Goal: Task Accomplishment & Management: Complete application form

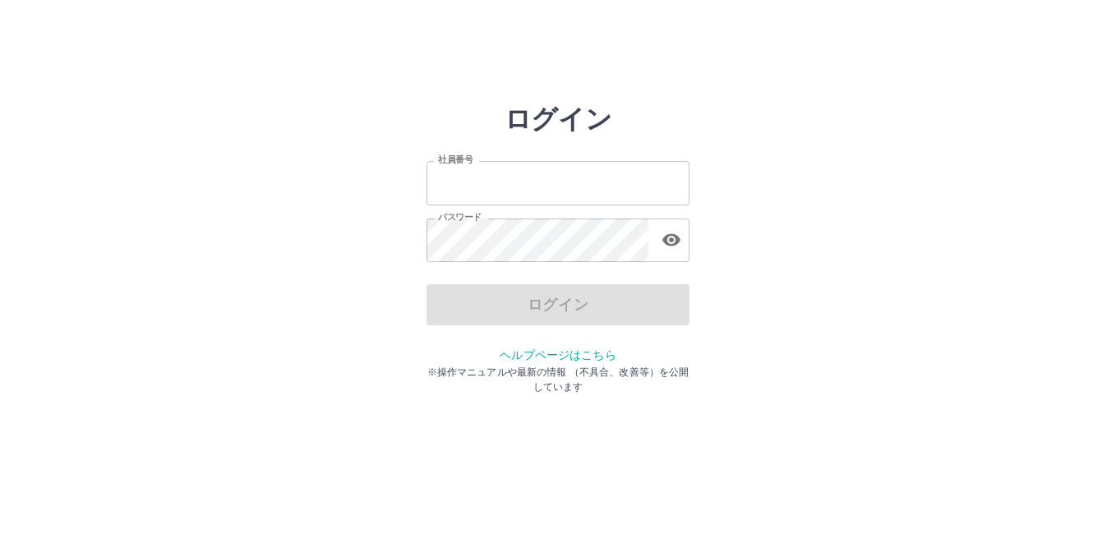
type input "*******"
click at [497, 298] on div "ログイン" at bounding box center [557, 304] width 263 height 41
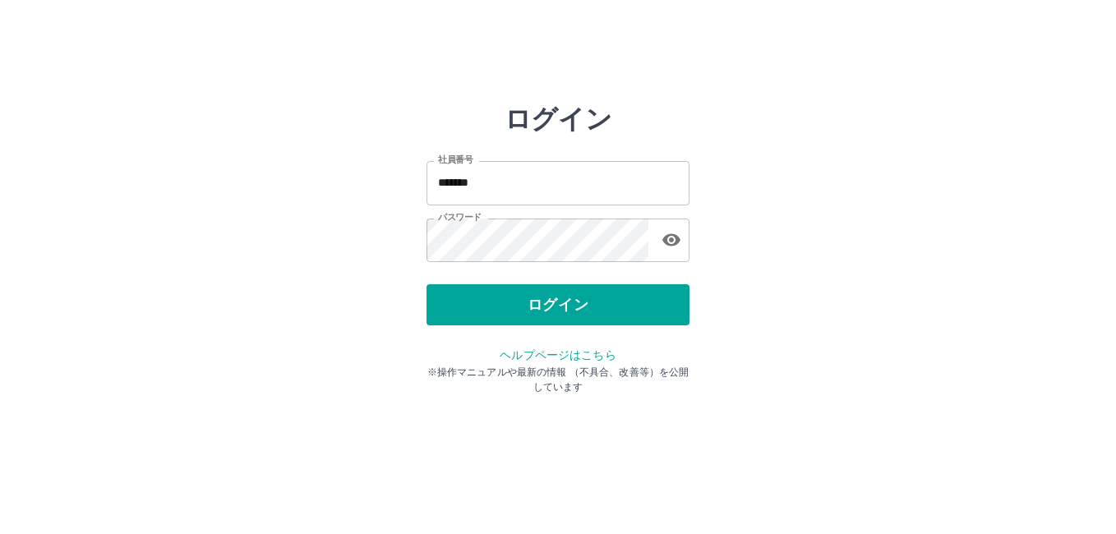
click at [497, 298] on button "ログイン" at bounding box center [557, 304] width 263 height 41
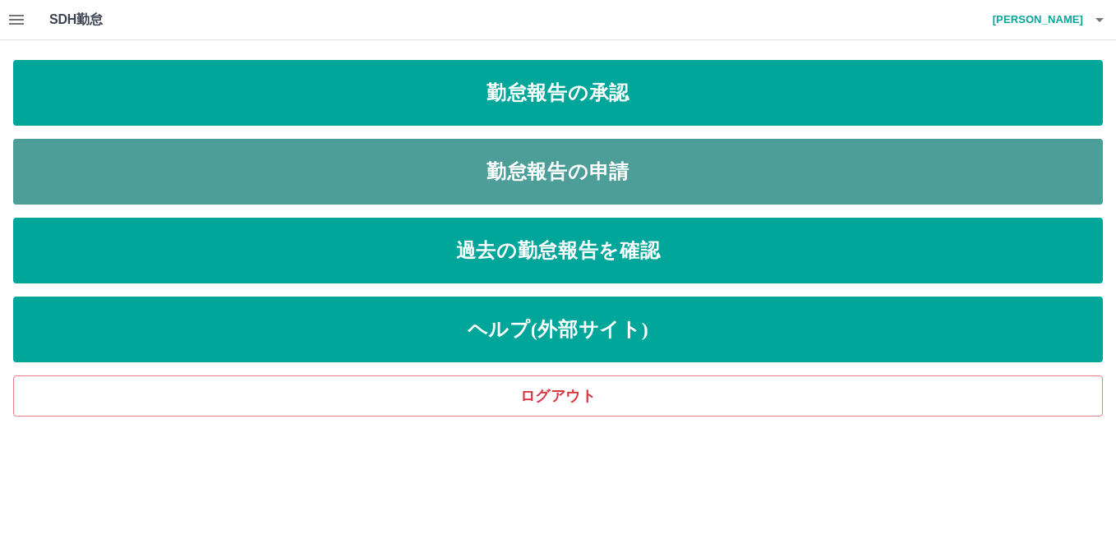
click at [588, 191] on link "勤怠報告の申請" at bounding box center [557, 172] width 1089 height 66
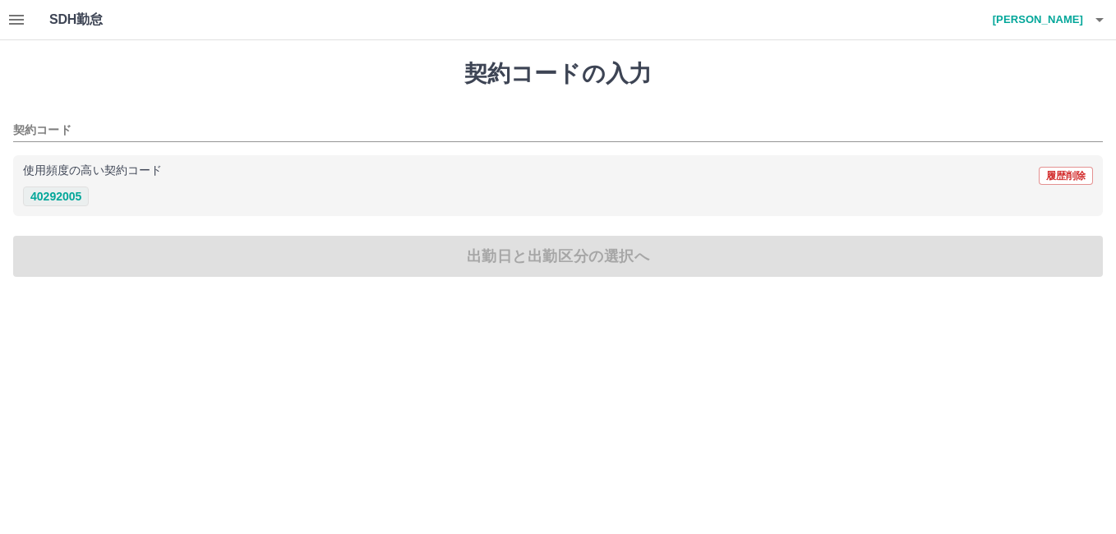
click at [56, 191] on button "40292005" at bounding box center [56, 196] width 66 height 20
type input "********"
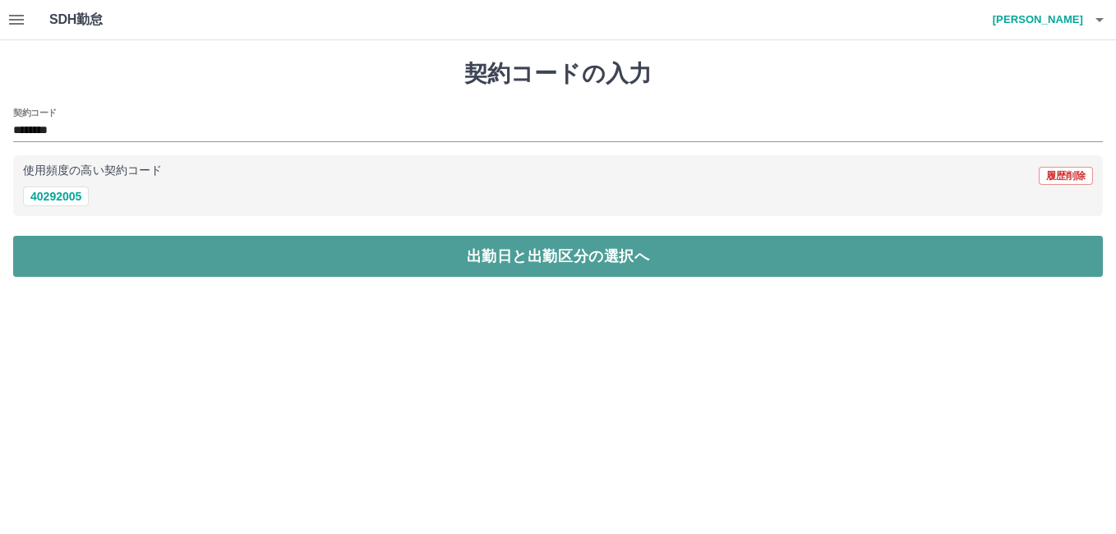
click at [242, 259] on button "出勤日と出勤区分の選択へ" at bounding box center [557, 256] width 1089 height 41
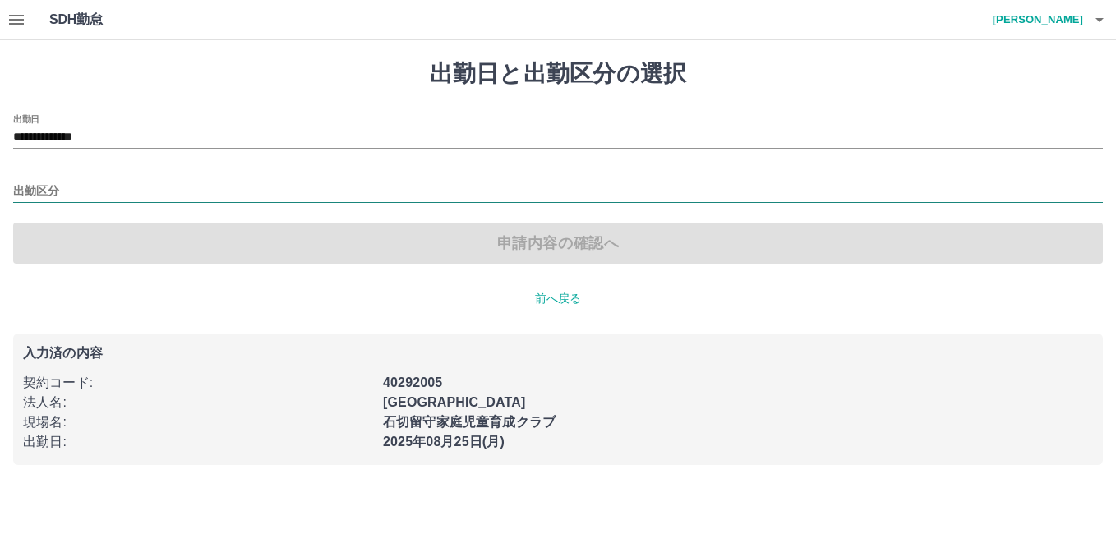
click at [40, 196] on input "出勤区分" at bounding box center [557, 192] width 1089 height 21
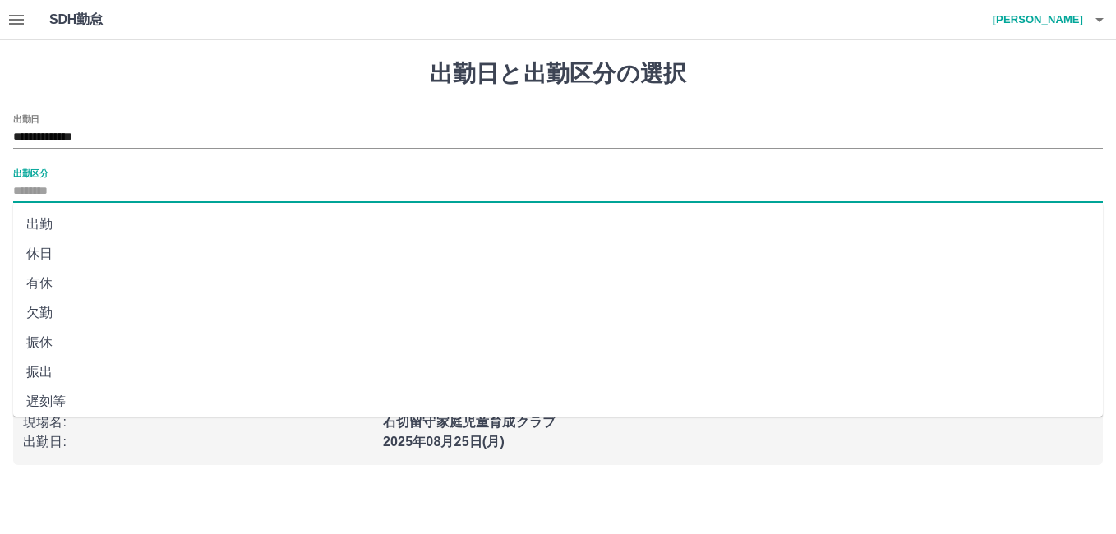
click at [56, 218] on li "出勤" at bounding box center [557, 224] width 1089 height 30
type input "**"
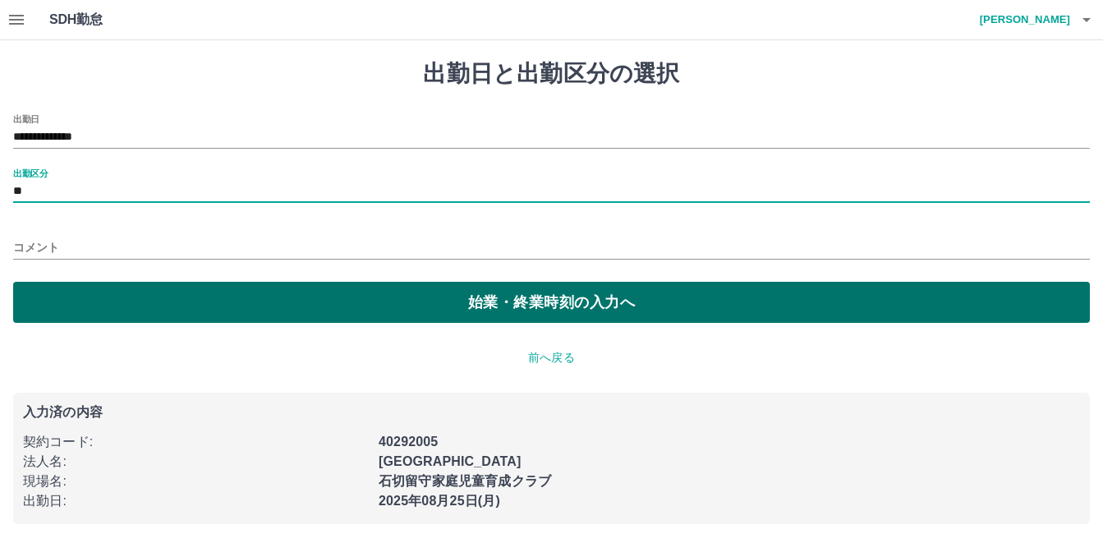
click at [200, 297] on button "始業・終業時刻の入力へ" at bounding box center [551, 302] width 1077 height 41
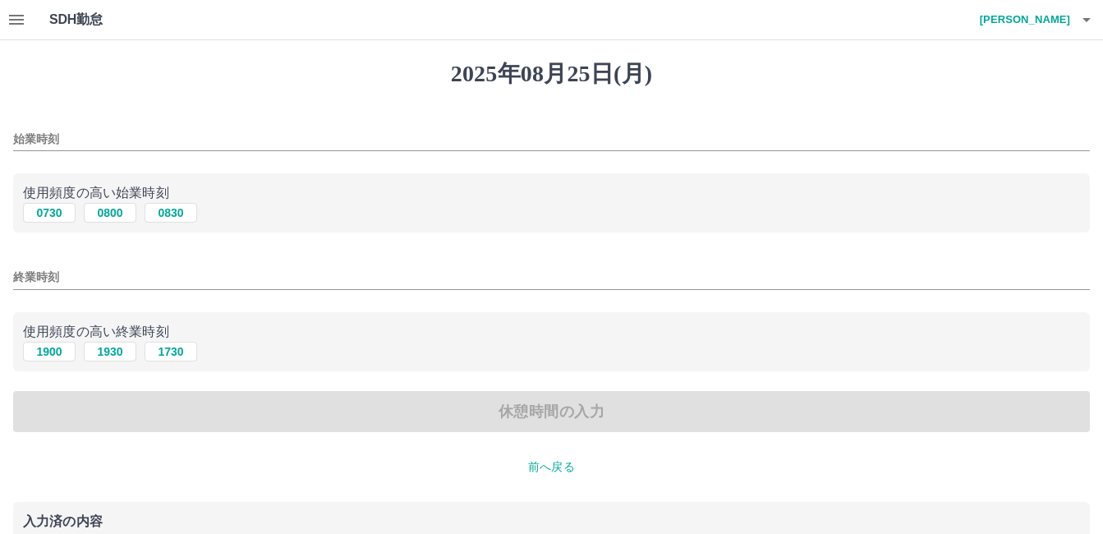
click at [48, 140] on input "始業時刻" at bounding box center [551, 139] width 1077 height 24
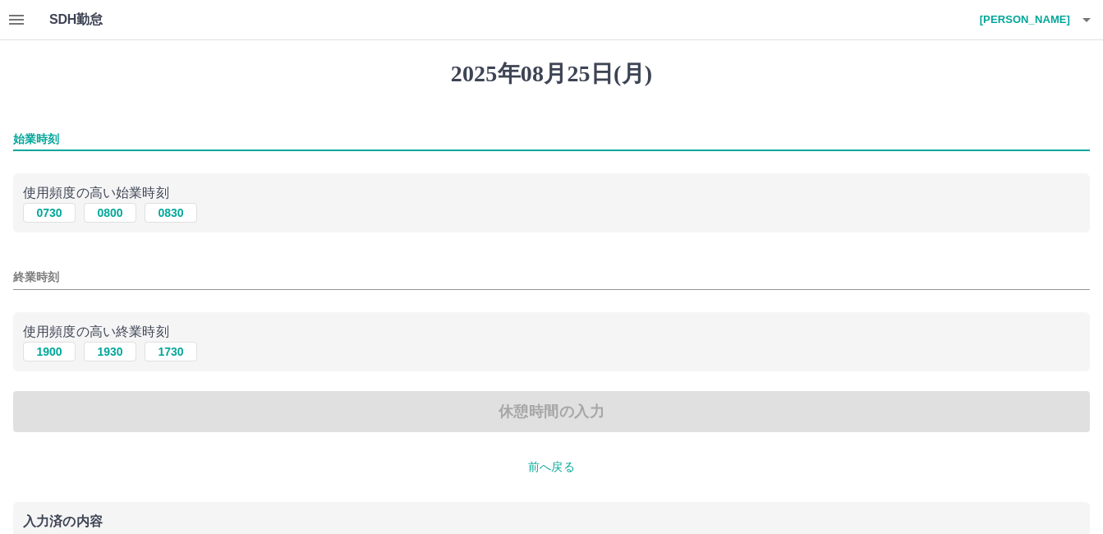
type input "****"
click at [48, 356] on button "1900" at bounding box center [49, 352] width 53 height 20
type input "****"
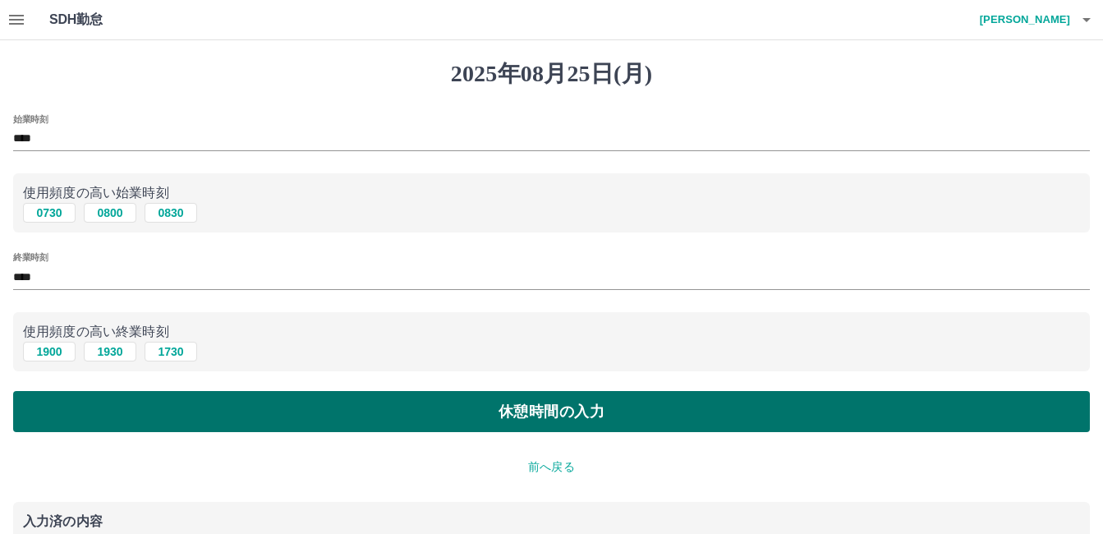
click at [322, 408] on button "休憩時間の入力" at bounding box center [551, 411] width 1077 height 41
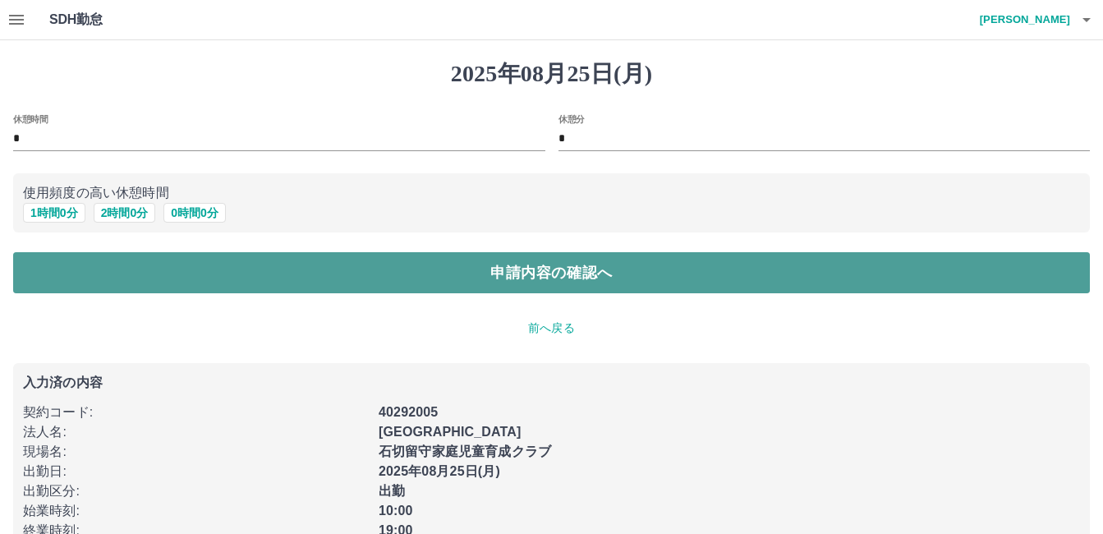
click at [421, 275] on button "申請内容の確認へ" at bounding box center [551, 272] width 1077 height 41
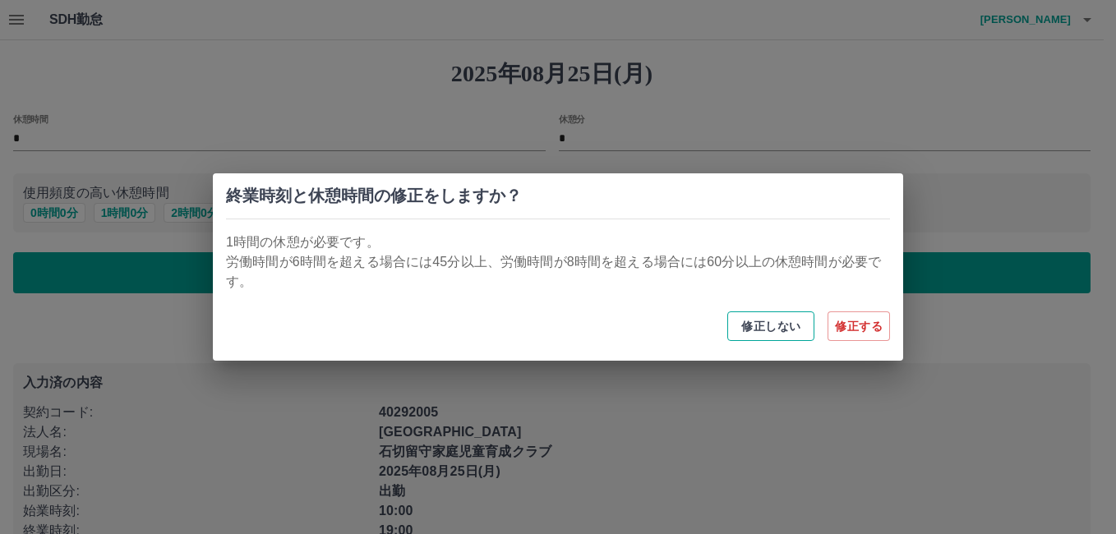
click at [772, 327] on button "修正しない" at bounding box center [770, 326] width 87 height 30
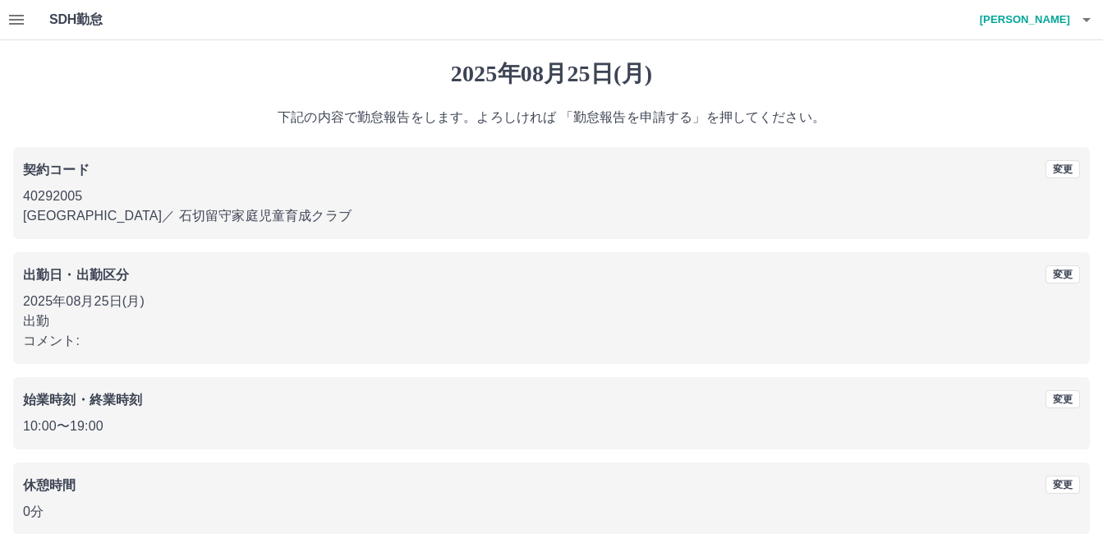
scroll to position [81, 0]
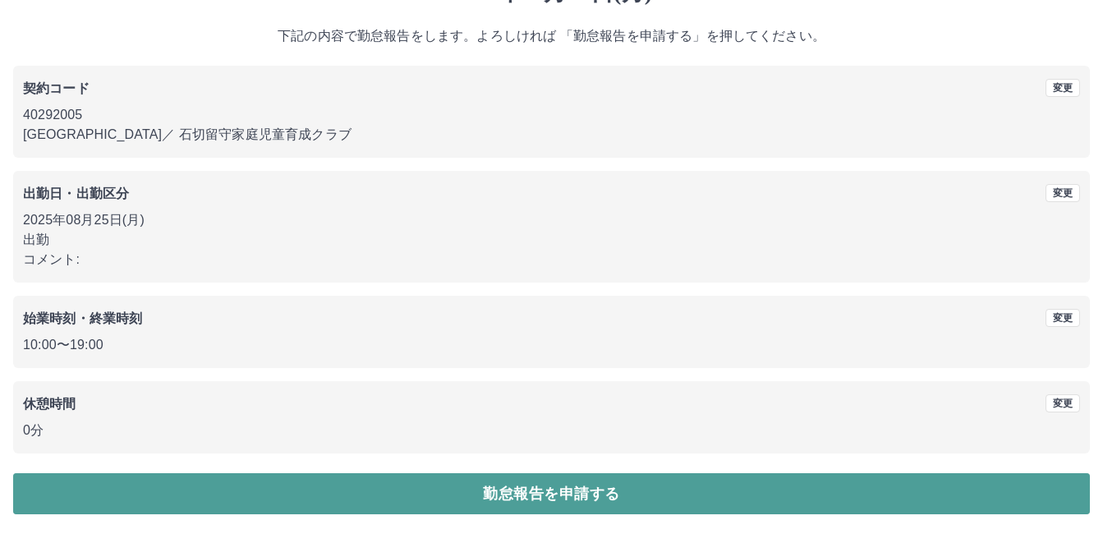
click at [462, 481] on button "勤怠報告を申請する" at bounding box center [551, 493] width 1077 height 41
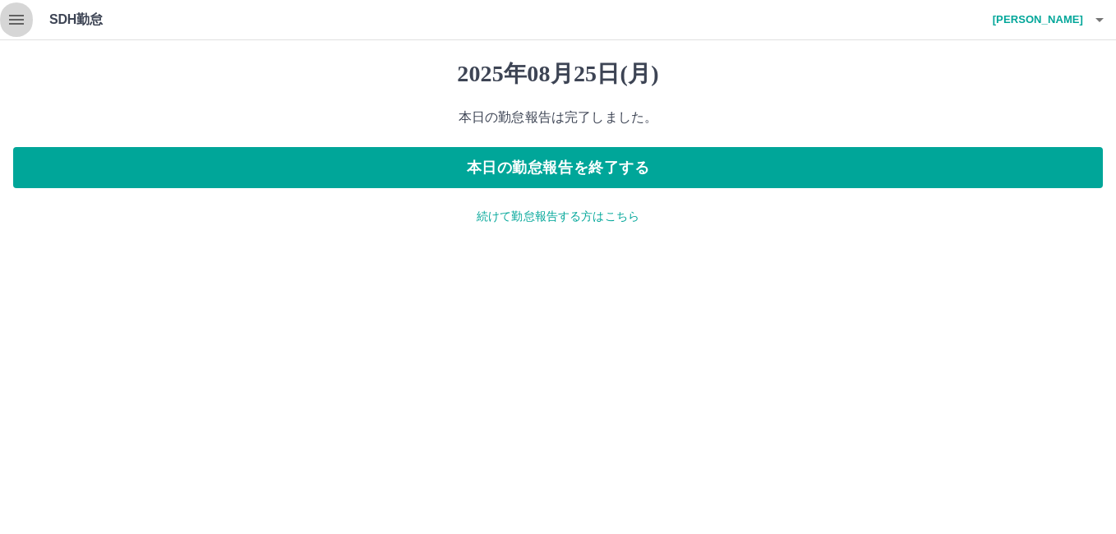
click at [19, 18] on icon "button" at bounding box center [17, 20] width 20 height 20
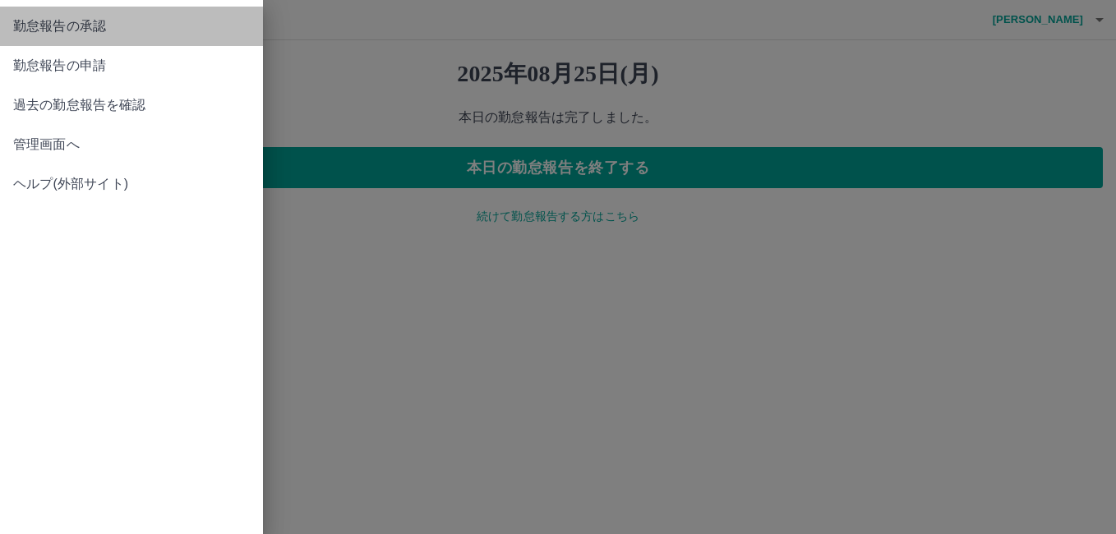
click at [35, 25] on span "勤怠報告の承認" at bounding box center [131, 26] width 237 height 20
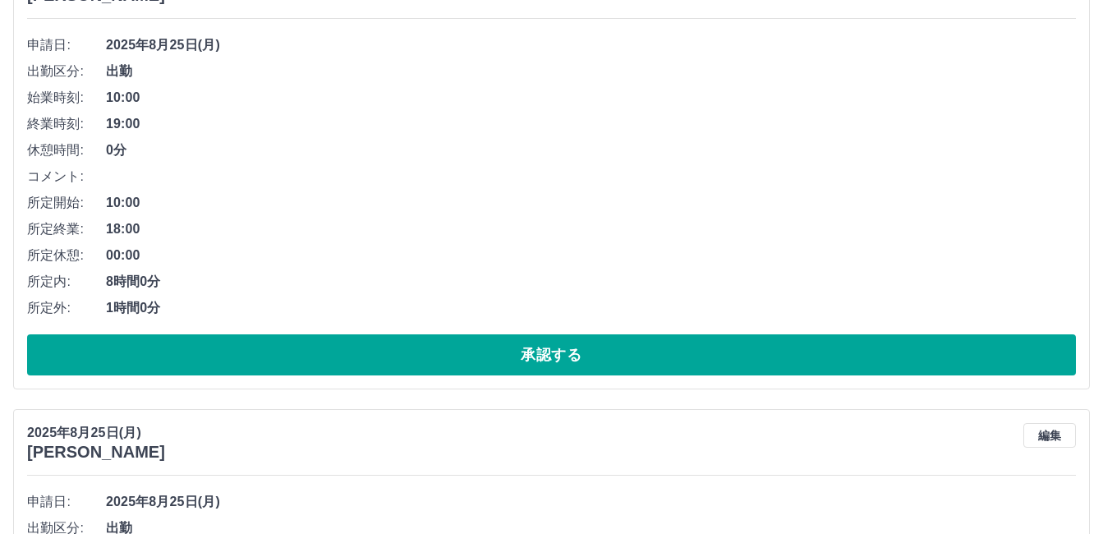
scroll to position [246, 0]
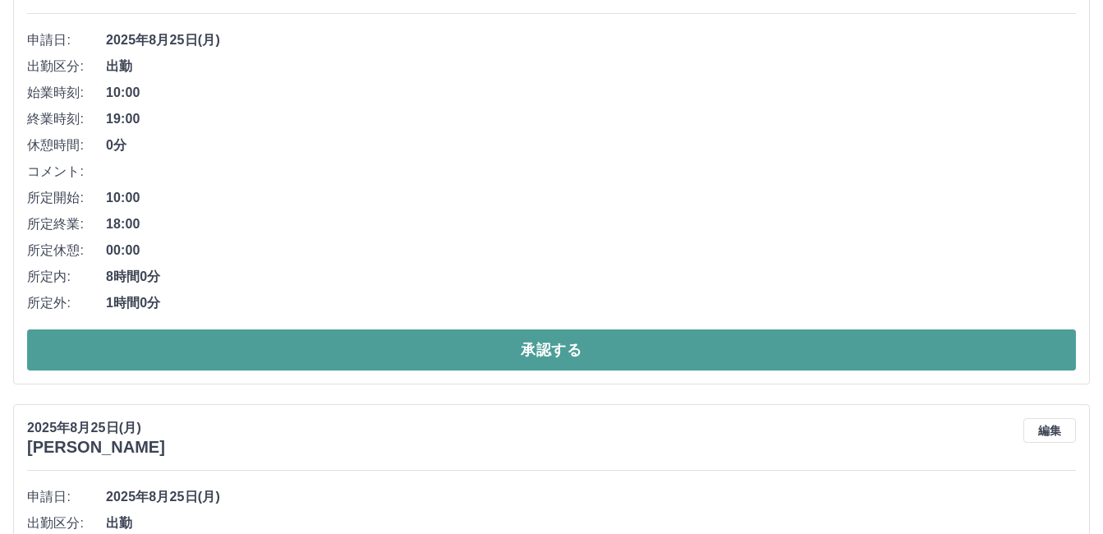
click at [511, 357] on button "承認する" at bounding box center [551, 349] width 1049 height 41
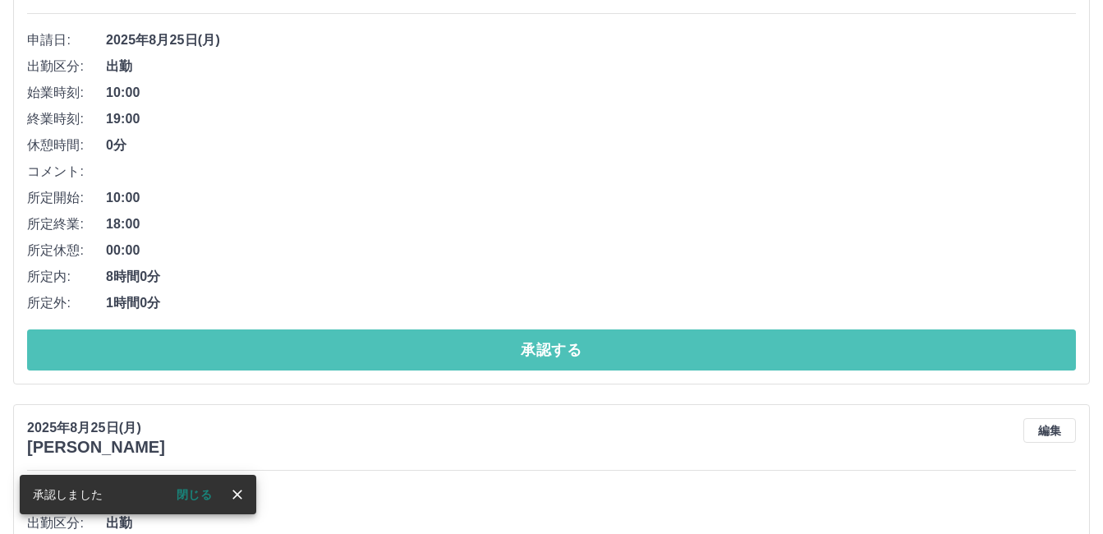
click at [511, 357] on button "承認する" at bounding box center [551, 349] width 1049 height 41
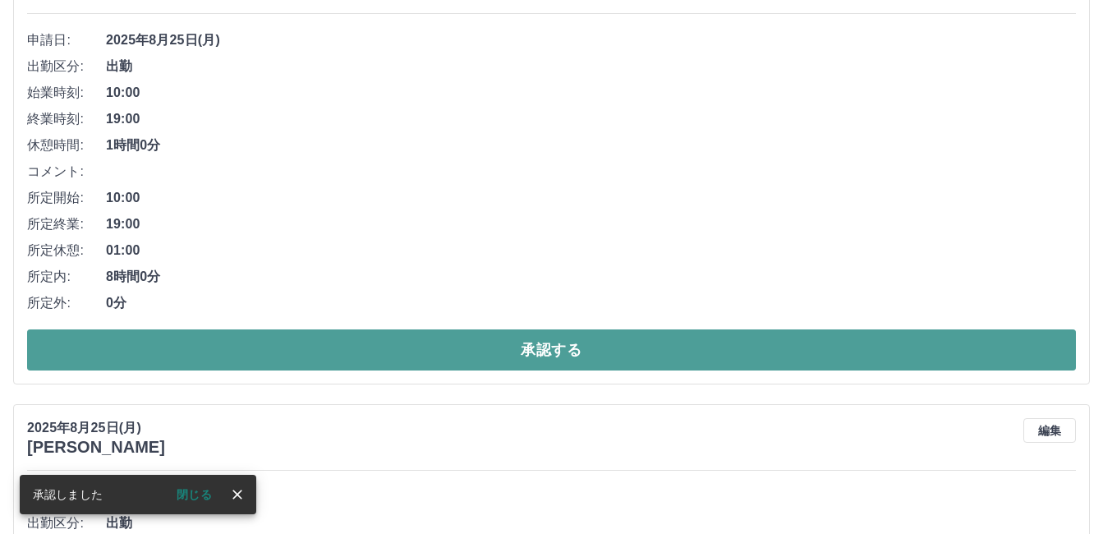
click at [483, 354] on button "承認する" at bounding box center [551, 349] width 1049 height 41
click at [483, 353] on button "承認する" at bounding box center [551, 349] width 1049 height 41
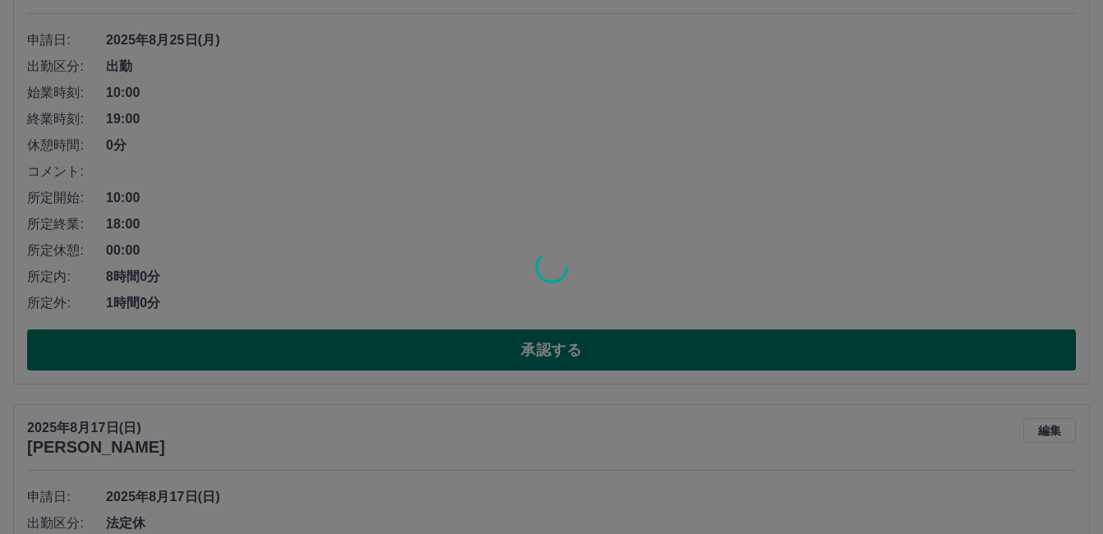
scroll to position [0, 0]
